Goal: Task Accomplishment & Management: Manage account settings

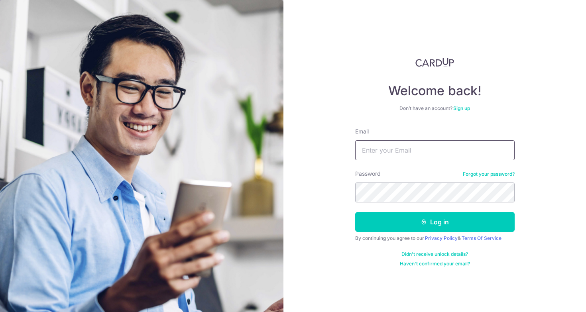
click at [418, 151] on input "Email" at bounding box center [434, 150] width 159 height 20
click at [401, 145] on input "m.yapt" at bounding box center [434, 150] width 159 height 20
click at [408, 157] on input "m.yapt" at bounding box center [434, 150] width 159 height 20
type input "[EMAIL_ADDRESS][DOMAIN_NAME]"
click at [355, 212] on button "Log in" at bounding box center [434, 222] width 159 height 20
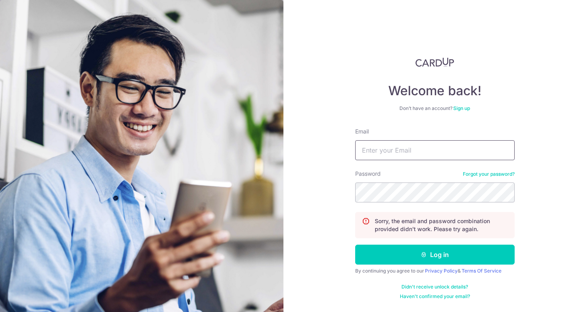
click at [388, 152] on input "Email" at bounding box center [434, 150] width 159 height 20
type input "[EMAIL_ADDRESS][DOMAIN_NAME]"
click at [355, 245] on button "Log in" at bounding box center [434, 255] width 159 height 20
